Goal: Find specific page/section: Find specific page/section

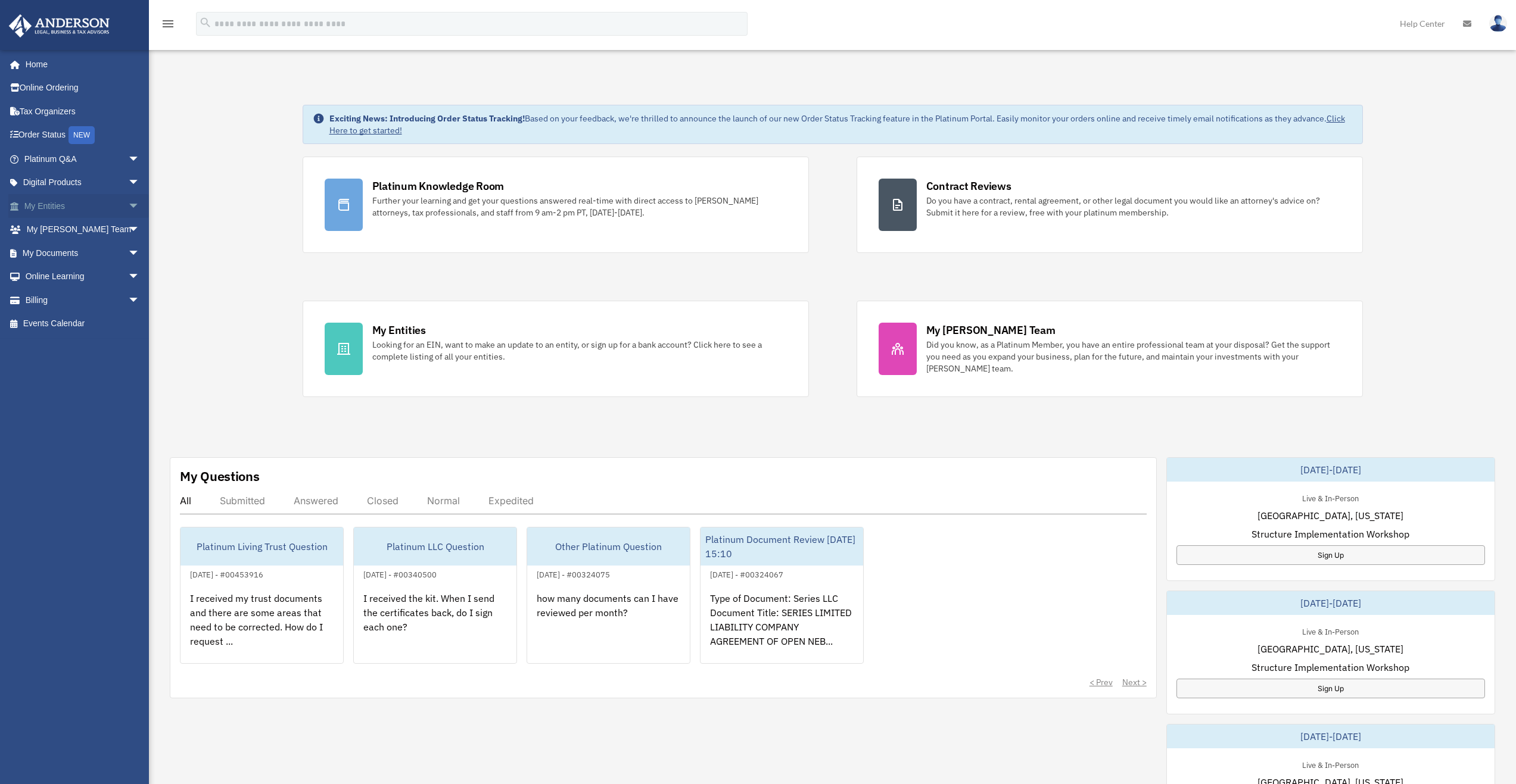
click at [46, 207] on link "My Entities arrow_drop_down" at bounding box center [83, 206] width 149 height 24
click at [128, 206] on span "arrow_drop_down" at bounding box center [140, 206] width 24 height 25
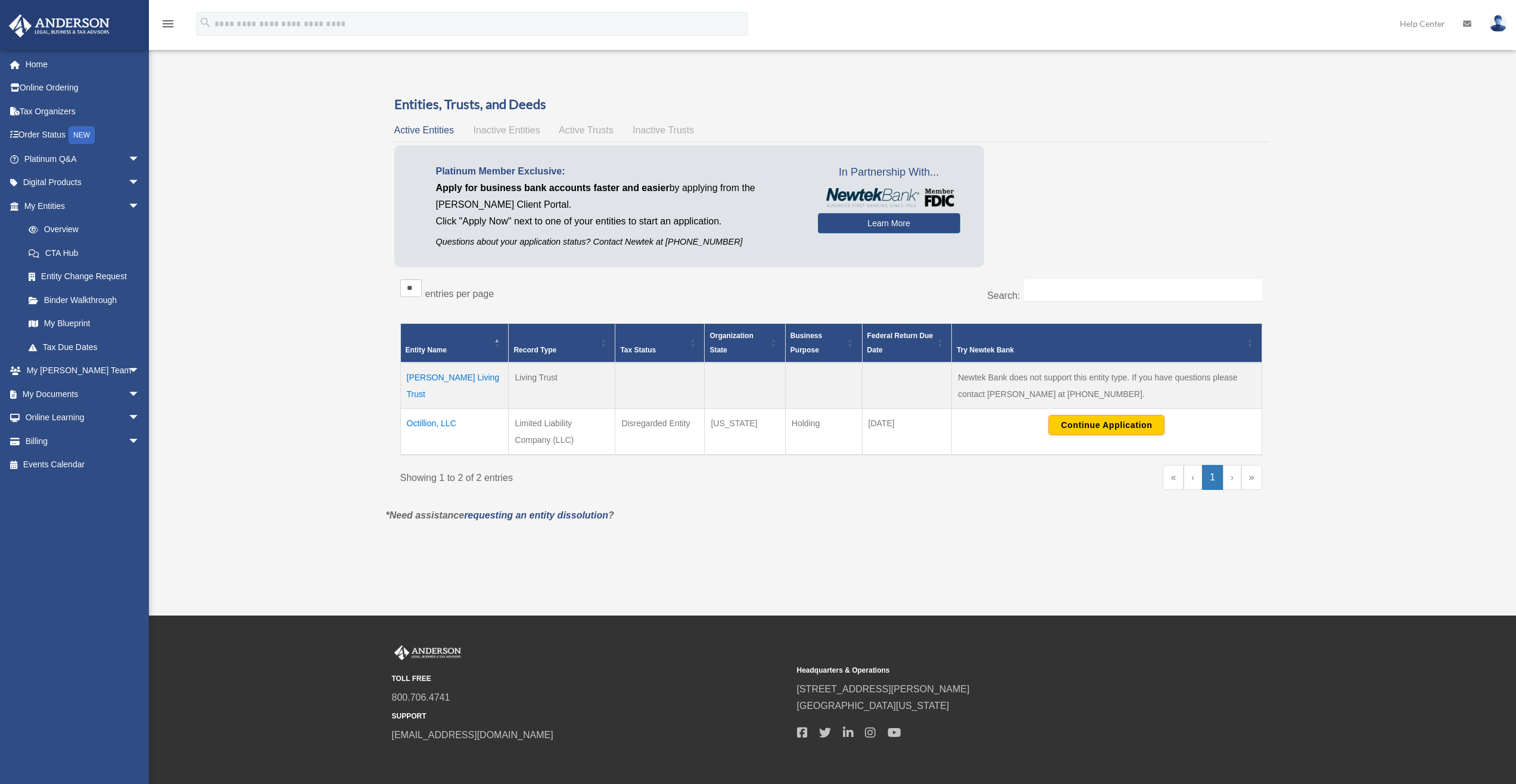
click at [433, 422] on td "Octillion, LLC" at bounding box center [454, 432] width 108 height 46
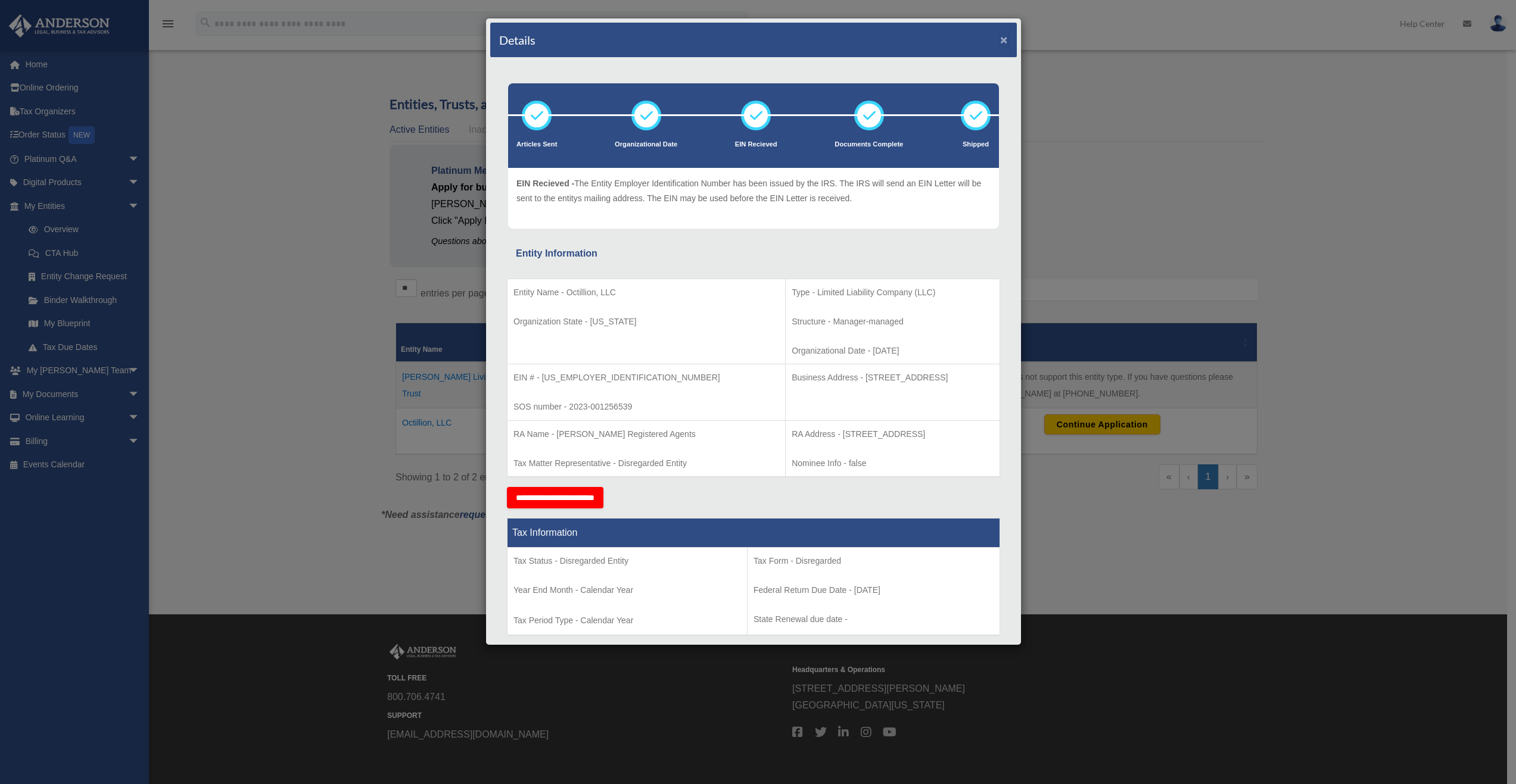
click at [1000, 40] on button "×" at bounding box center [1003, 39] width 8 height 13
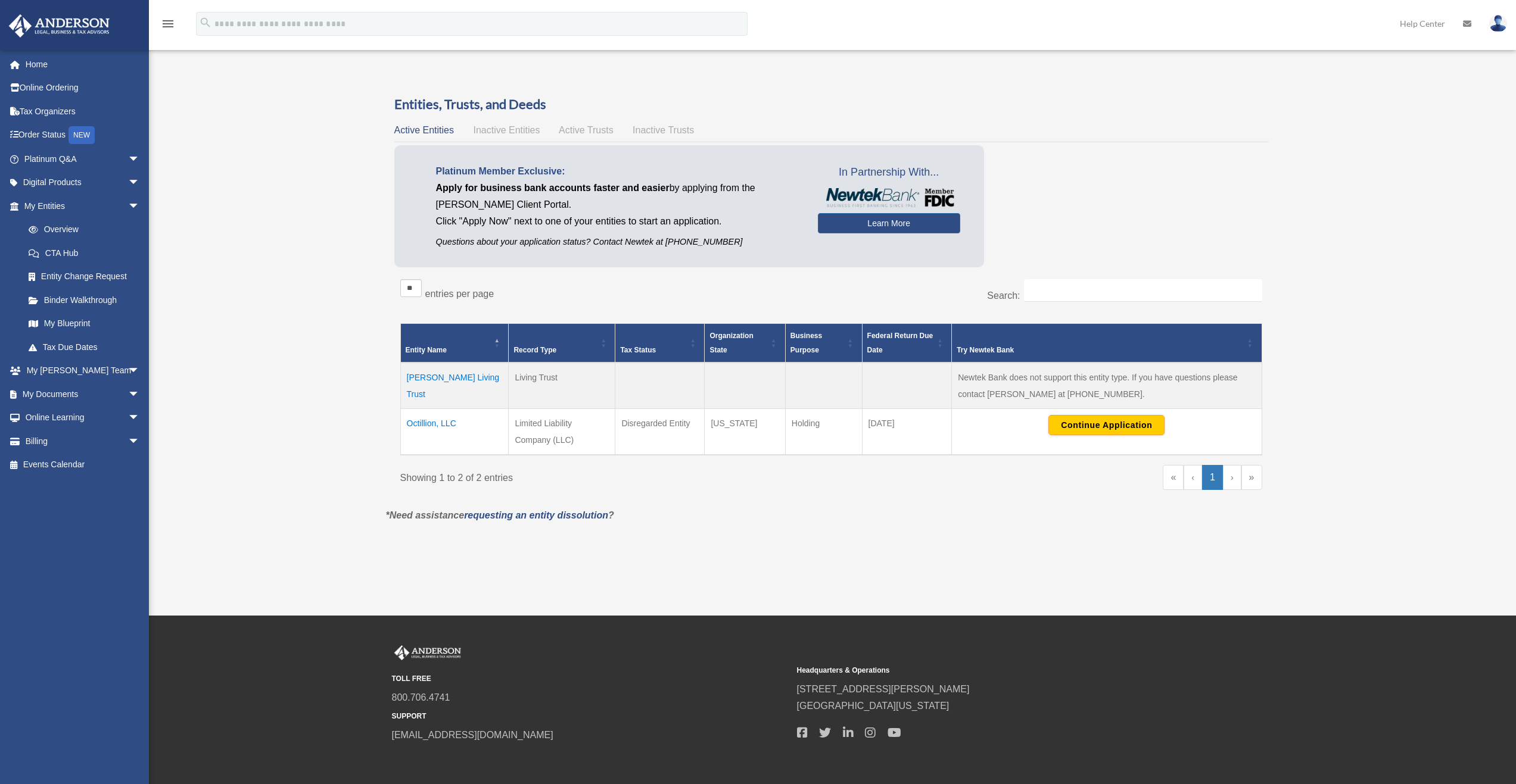
click at [515, 129] on span "Inactive Entities" at bounding box center [506, 131] width 67 height 10
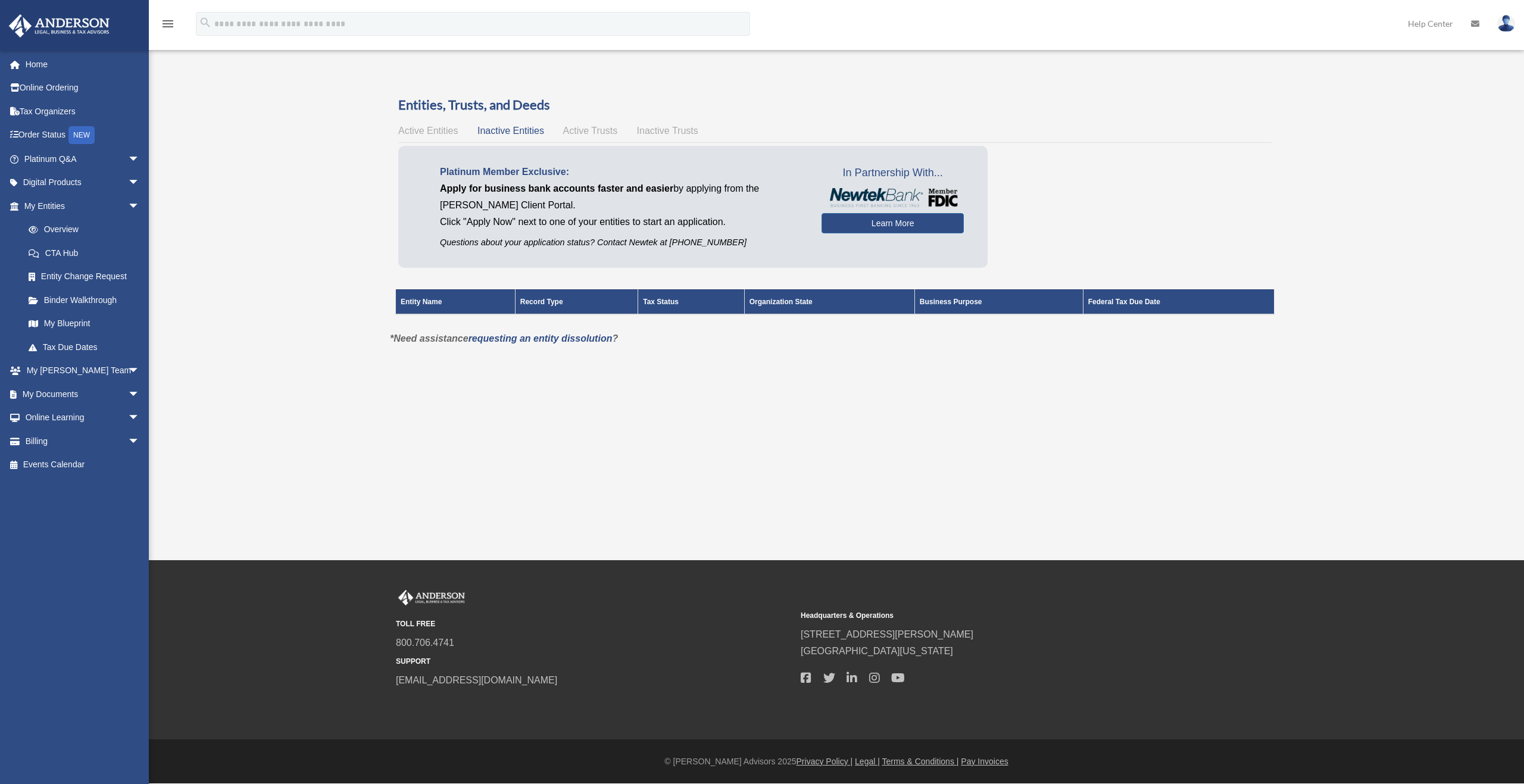
click at [439, 131] on span "Active Entities" at bounding box center [428, 131] width 60 height 10
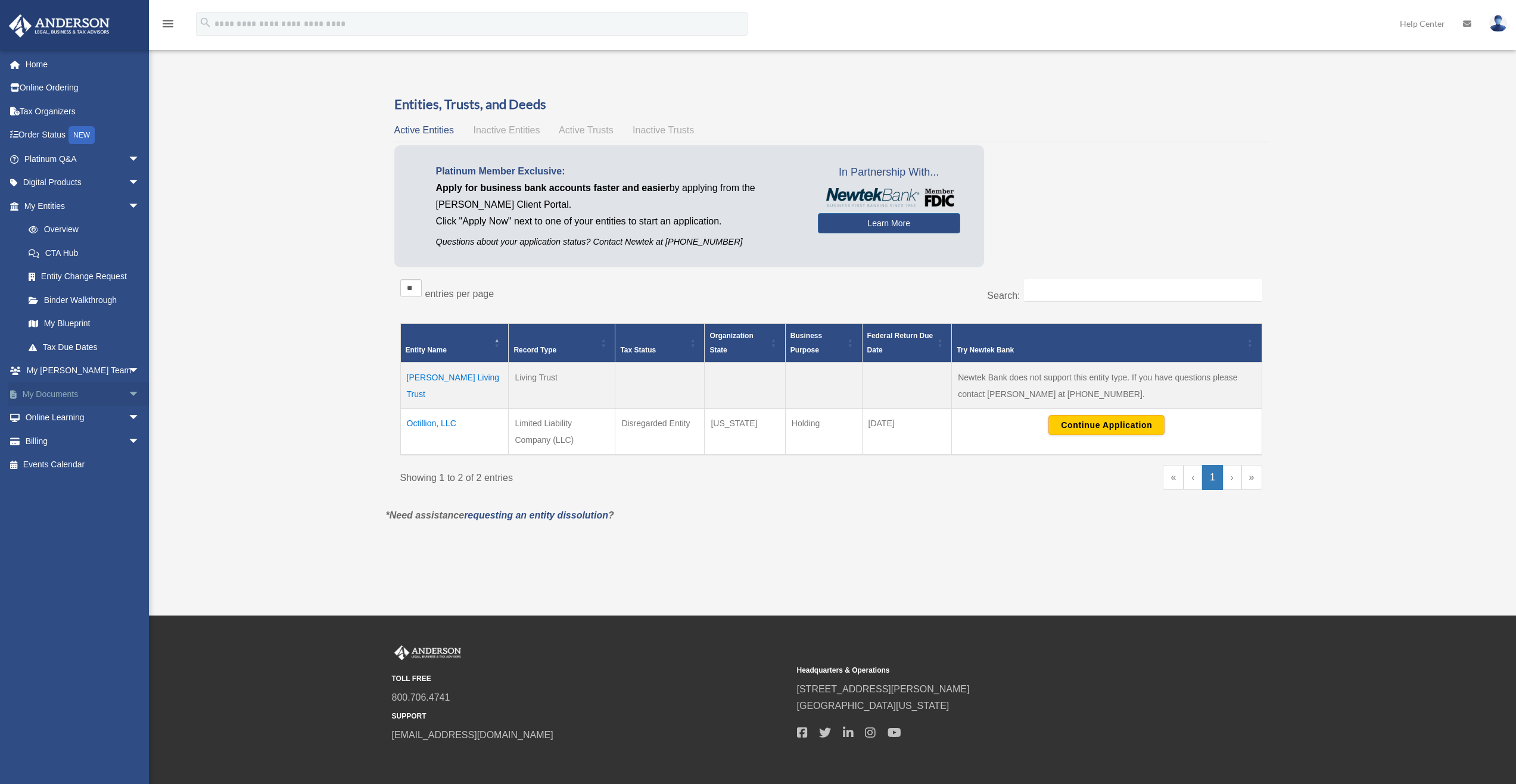
click at [84, 397] on link "My Documents arrow_drop_down" at bounding box center [83, 394] width 149 height 24
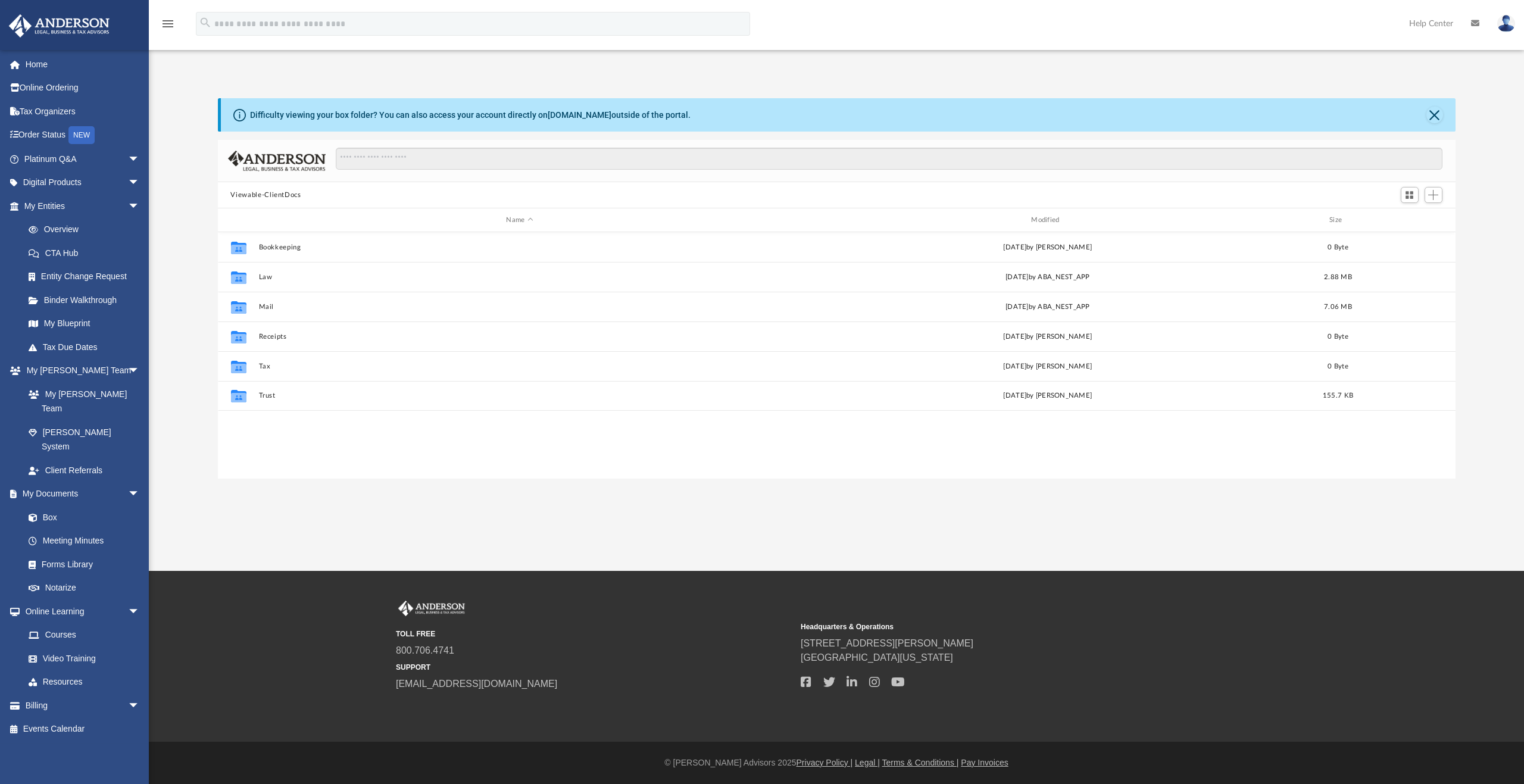
scroll to position [262, 1229]
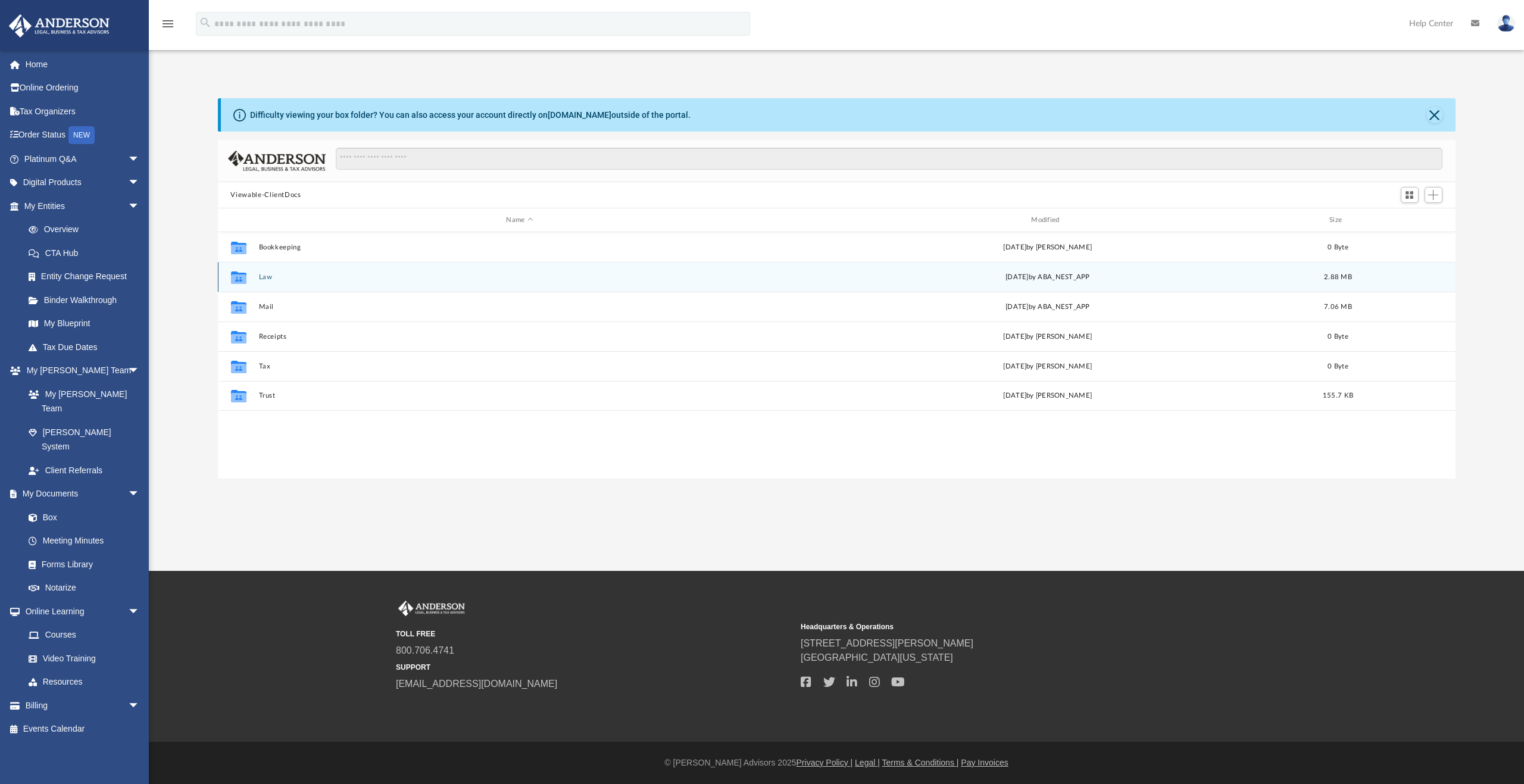
click at [257, 277] on div "Collaborated Folder Law Fri Feb 21 2025 by ABA_NEST_APP 2.88 MB" at bounding box center [836, 276] width 1237 height 30
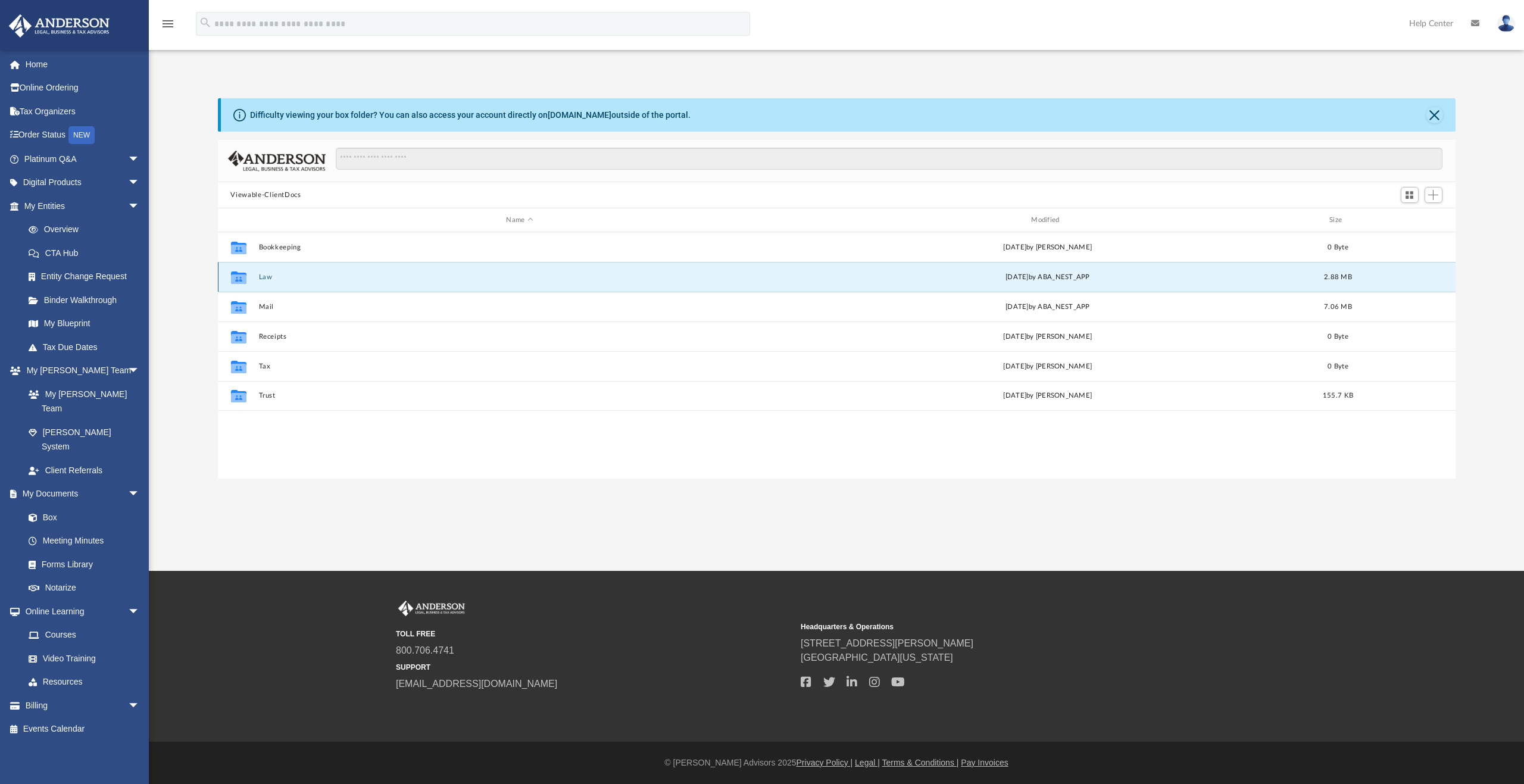
click at [266, 276] on button "Law" at bounding box center [520, 276] width 523 height 8
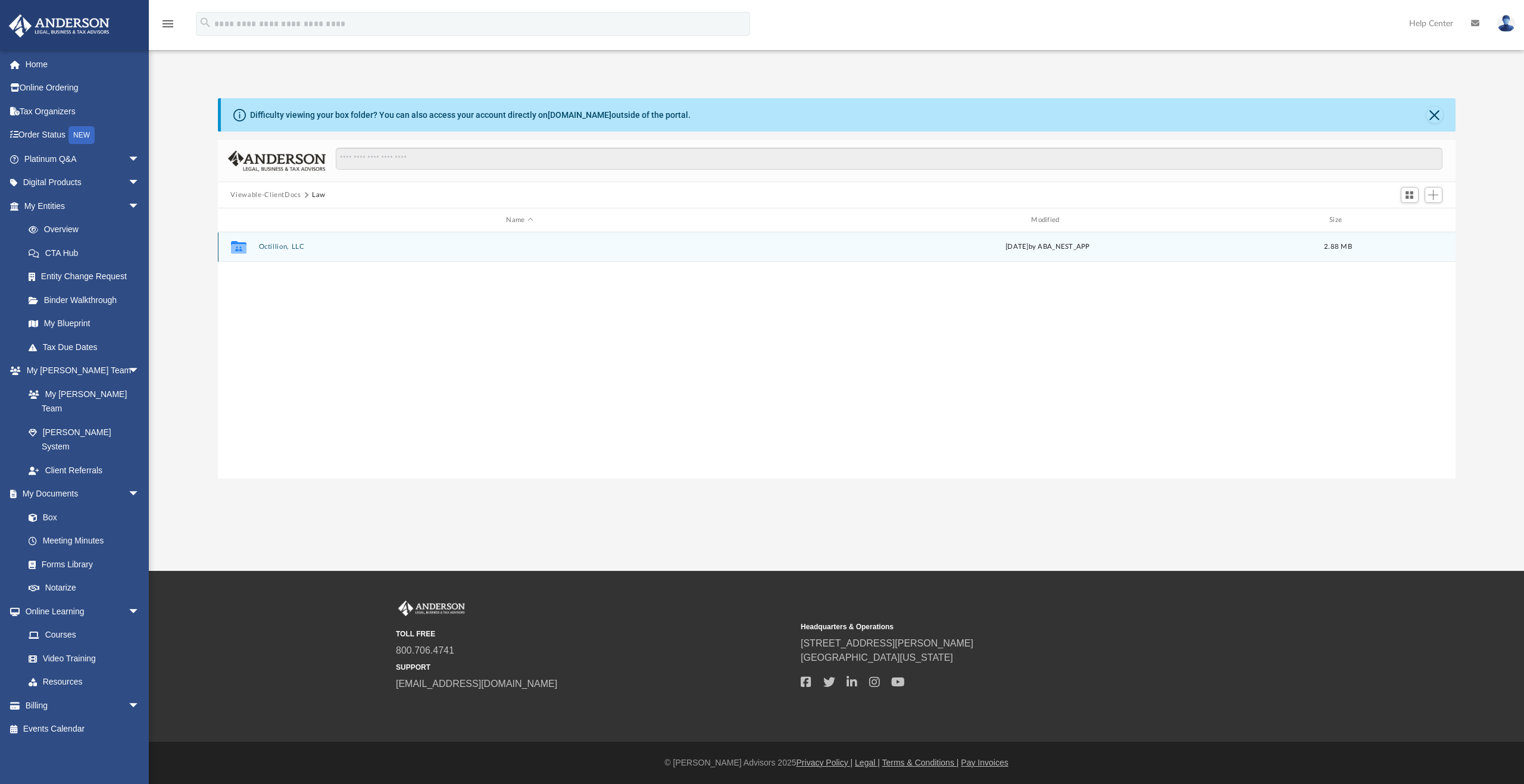
click at [279, 245] on button "Octillion, LLC" at bounding box center [520, 247] width 523 height 8
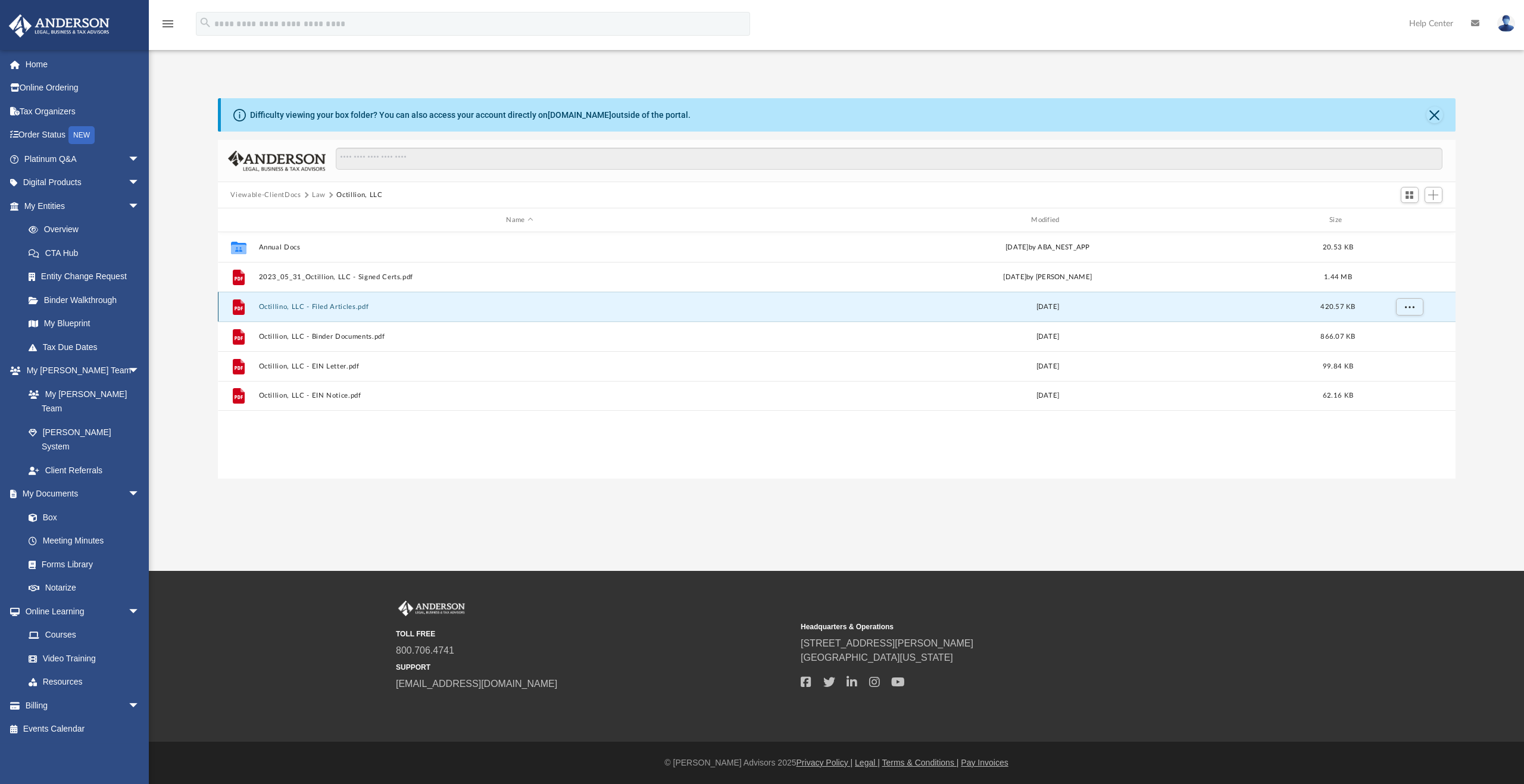
click at [326, 308] on button "Octillino, LLC - Filed Articles.pdf" at bounding box center [520, 306] width 523 height 8
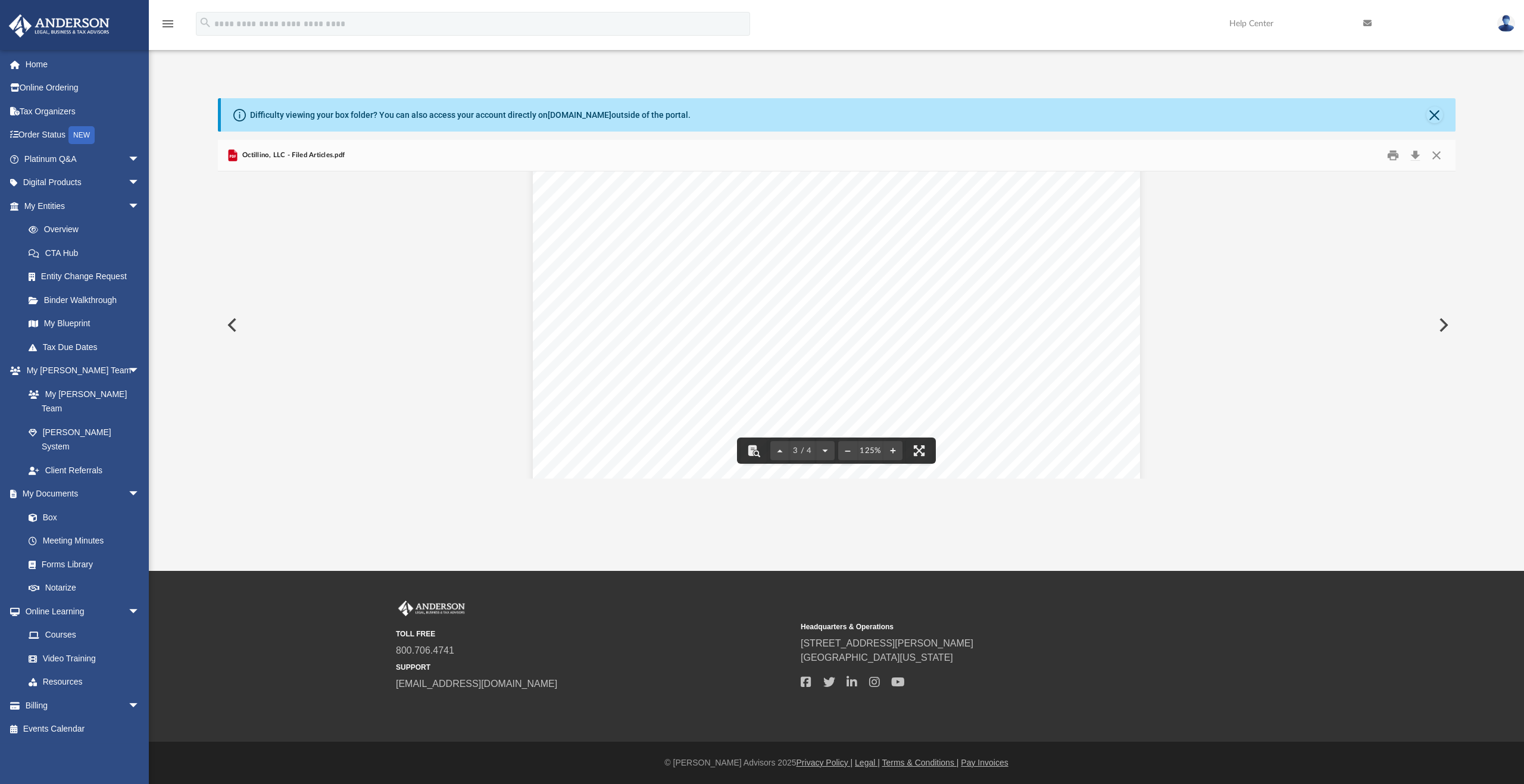
scroll to position [2014, 0]
click at [239, 334] on button "Preview" at bounding box center [230, 324] width 26 height 33
click at [1443, 328] on button "Preview" at bounding box center [1442, 324] width 26 height 33
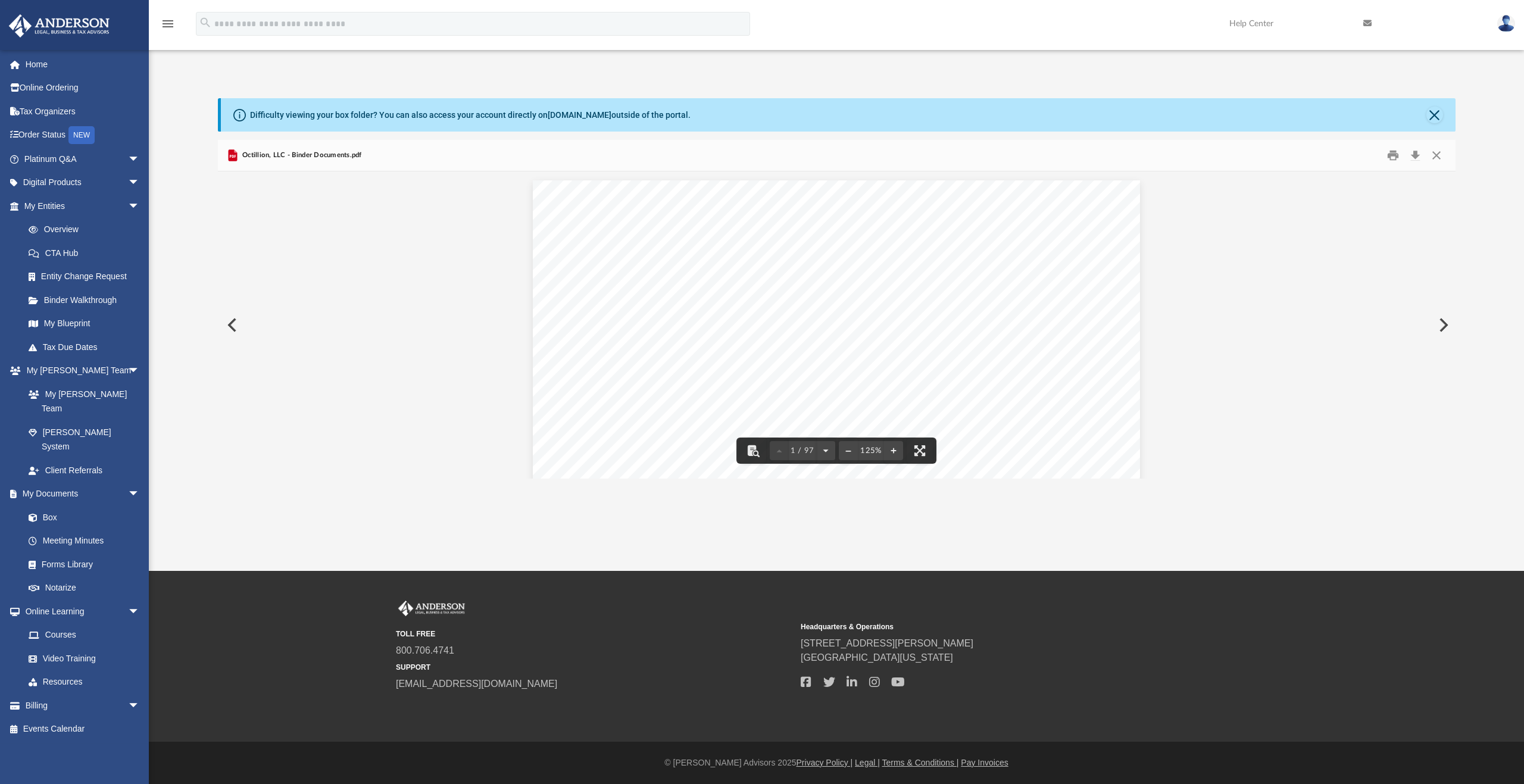
drag, startPoint x: 1443, startPoint y: 328, endPoint x: 1246, endPoint y: 320, distance: 197.2
click at [1246, 320] on div "April 19, 2023 Claretta Taylor Webb 505 Washington st appt E Wellesley, MA 0248…" at bounding box center [836, 325] width 1237 height 307
click at [1446, 320] on button "Preview" at bounding box center [1442, 324] width 26 height 33
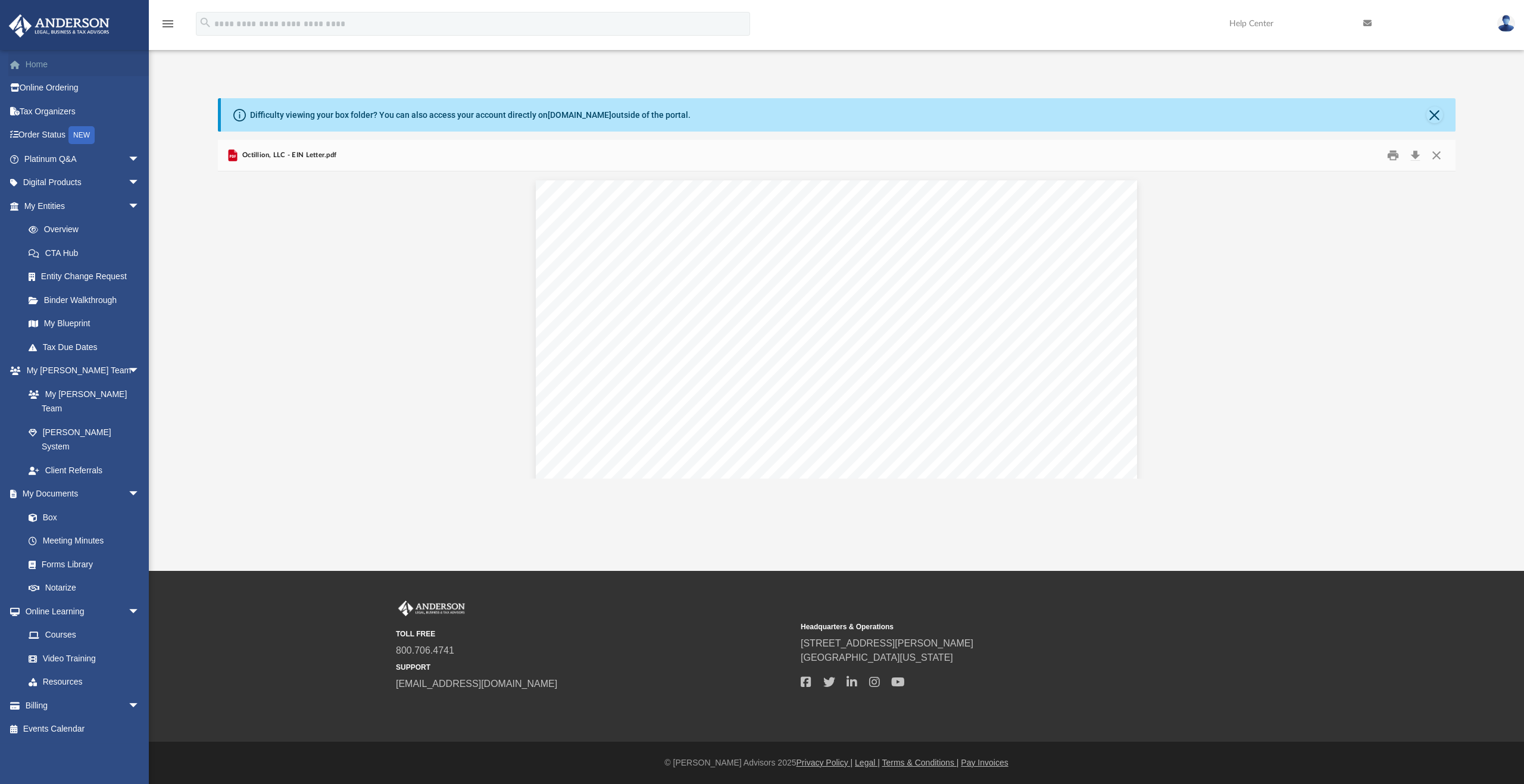
click at [44, 66] on link "Home" at bounding box center [83, 64] width 149 height 24
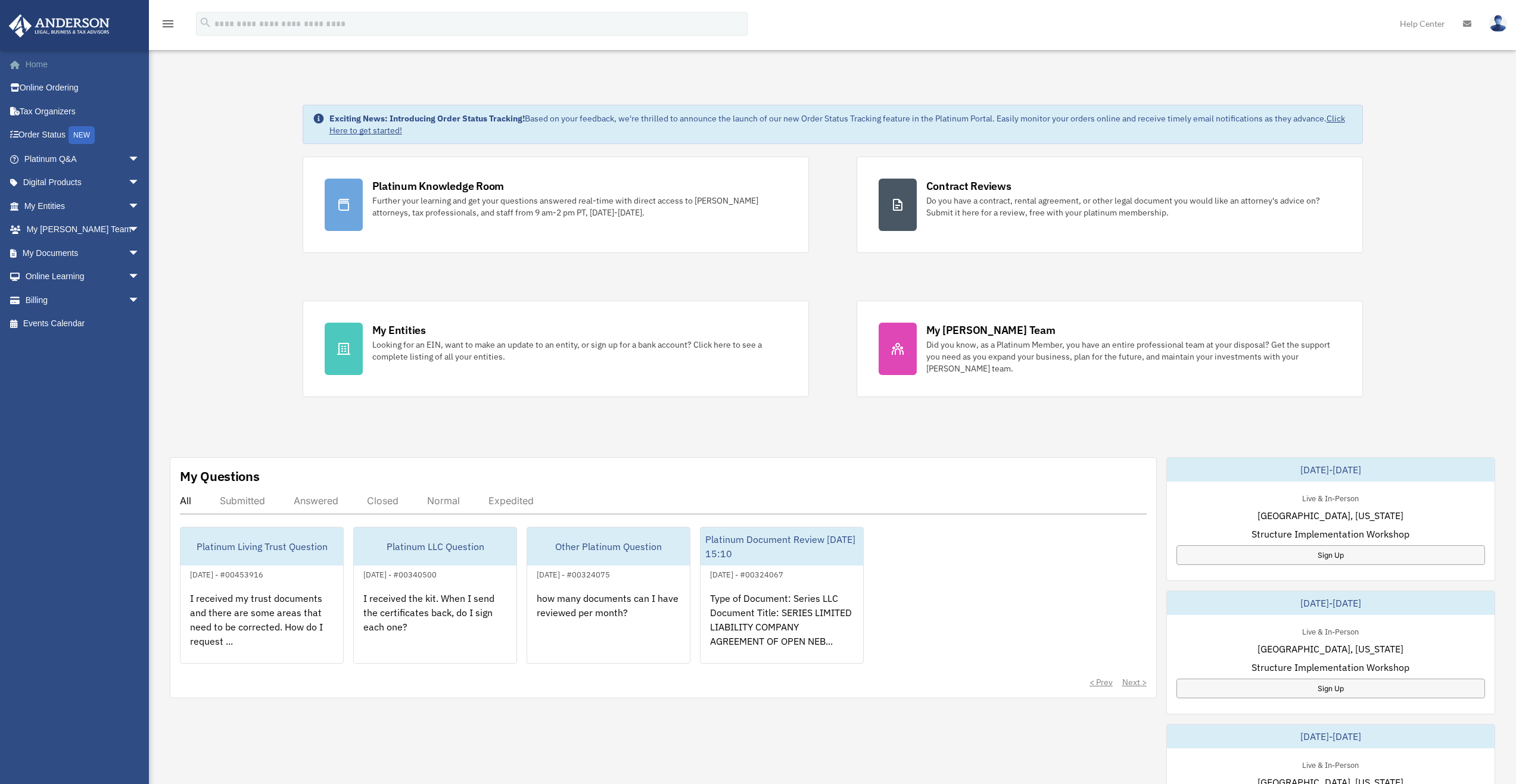
click at [44, 68] on link "Home" at bounding box center [83, 64] width 149 height 24
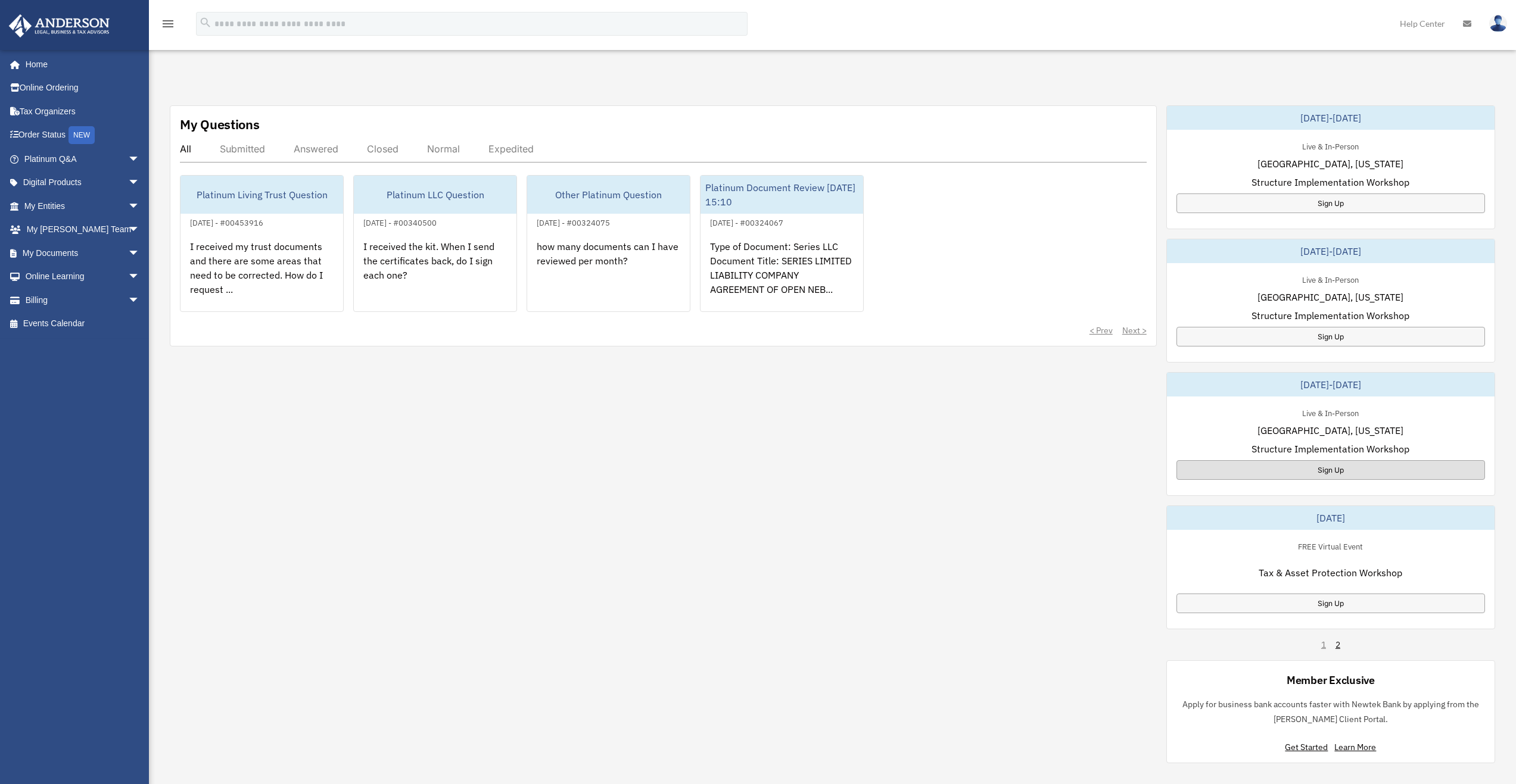
scroll to position [357, 0]
